Goal: Transaction & Acquisition: Purchase product/service

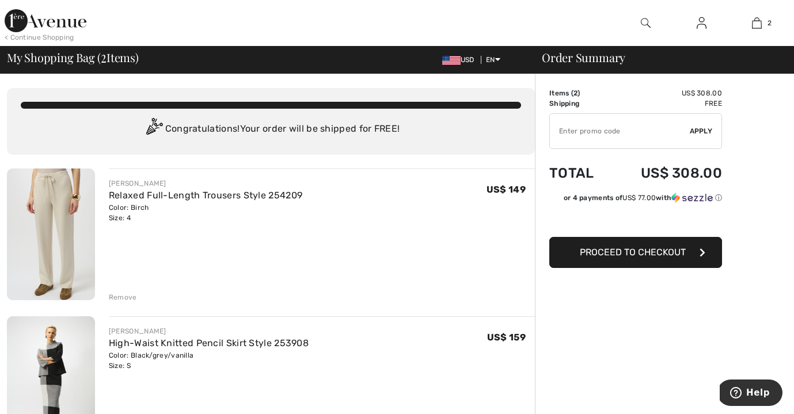
click at [645, 22] on img at bounding box center [646, 23] width 10 height 14
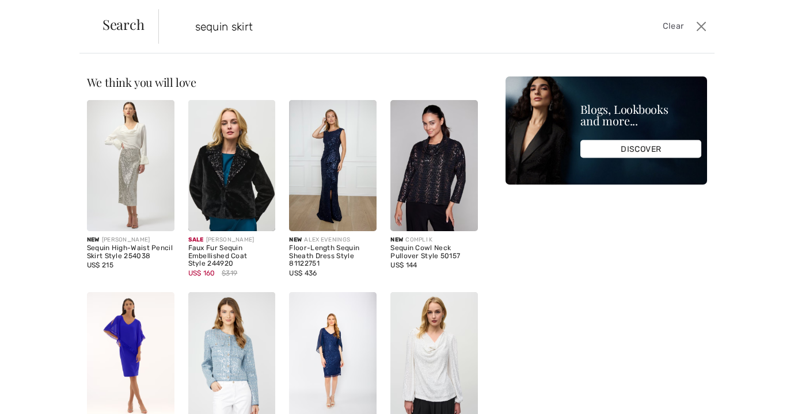
type input "sequin skirt"
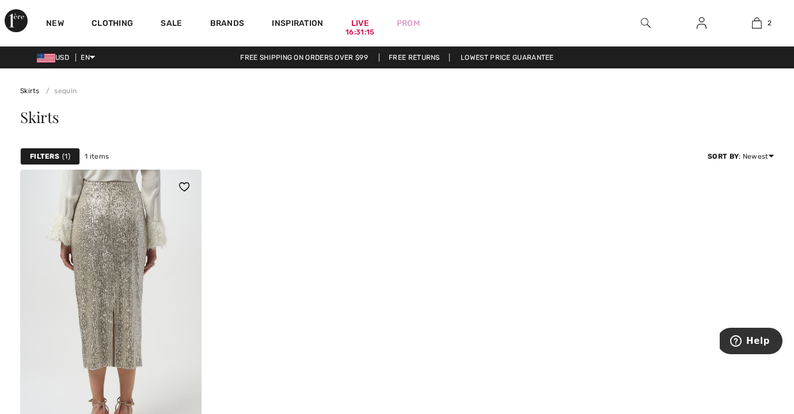
click at [151, 327] on img at bounding box center [110, 306] width 181 height 272
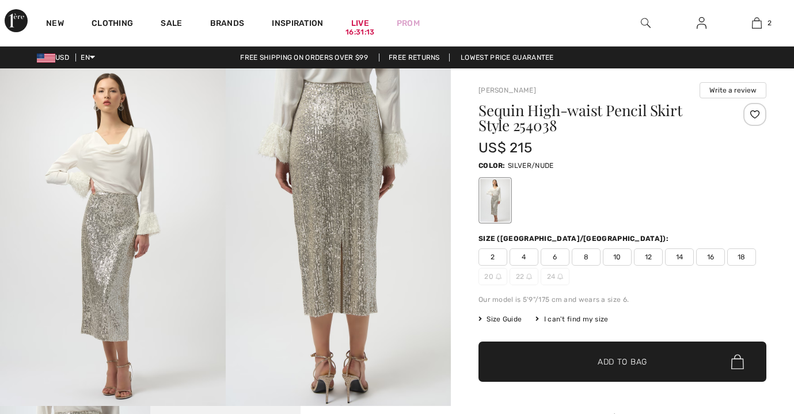
checkbox input "true"
click at [526, 257] on span "4" at bounding box center [523, 257] width 29 height 17
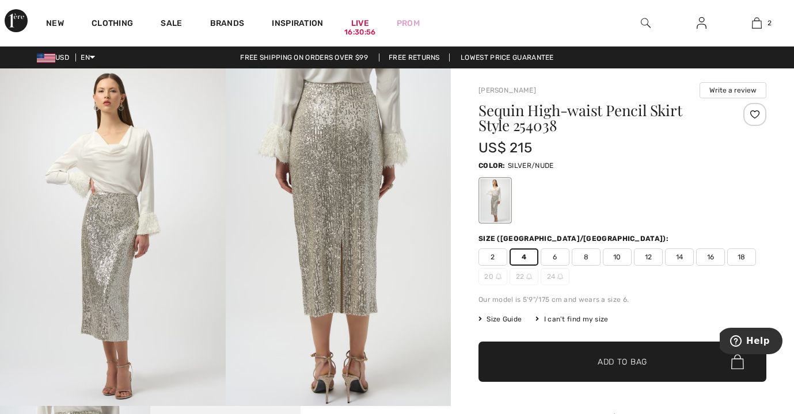
click at [626, 359] on span "Add to Bag" at bounding box center [622, 362] width 50 height 12
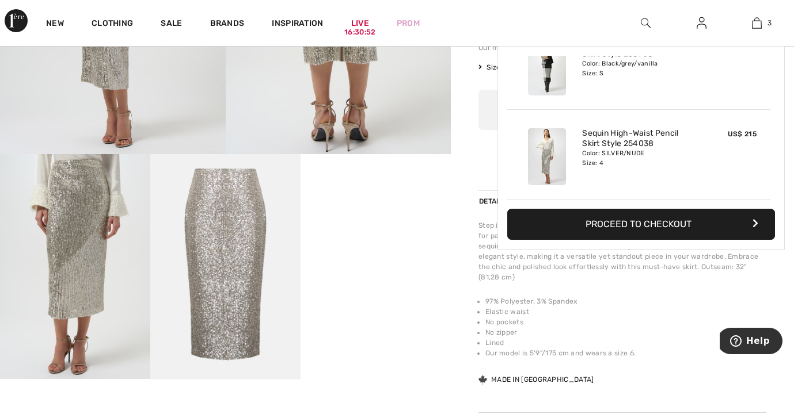
scroll to position [254, 0]
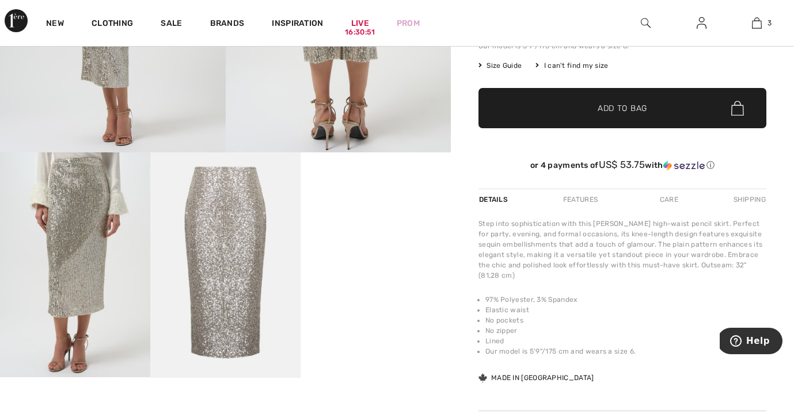
click at [392, 228] on video "Your browser does not support the video tag." at bounding box center [375, 190] width 150 height 75
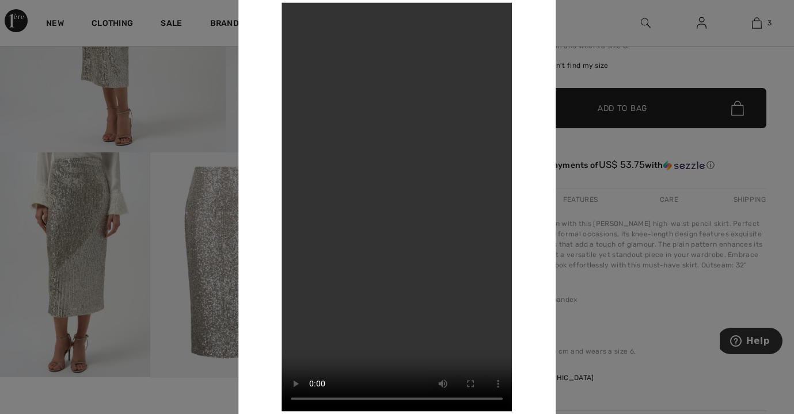
click at [639, 179] on div at bounding box center [397, 207] width 794 height 414
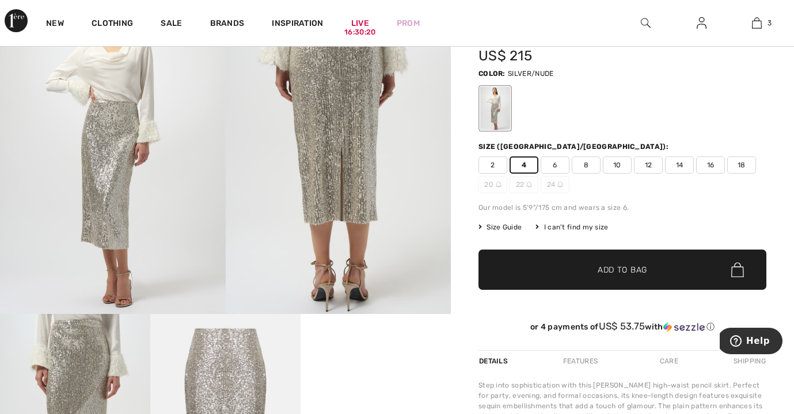
scroll to position [90, 0]
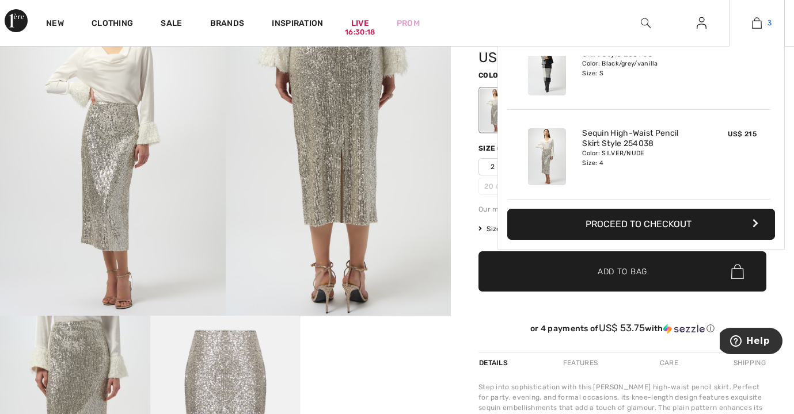
click at [757, 22] on img at bounding box center [757, 23] width 10 height 14
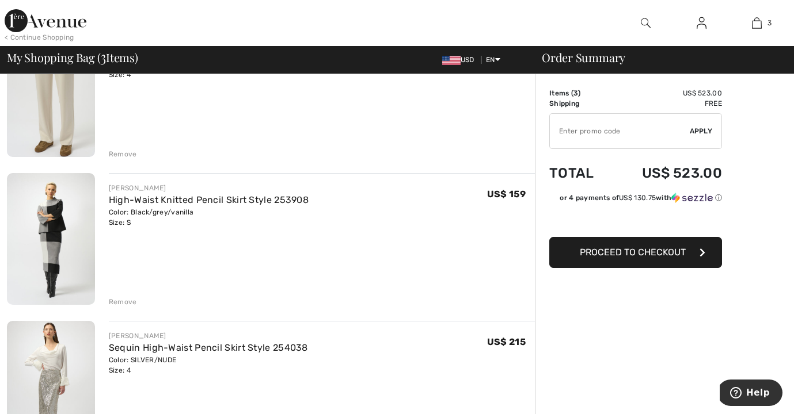
scroll to position [142, 0]
